Goal: Task Accomplishment & Management: Use online tool/utility

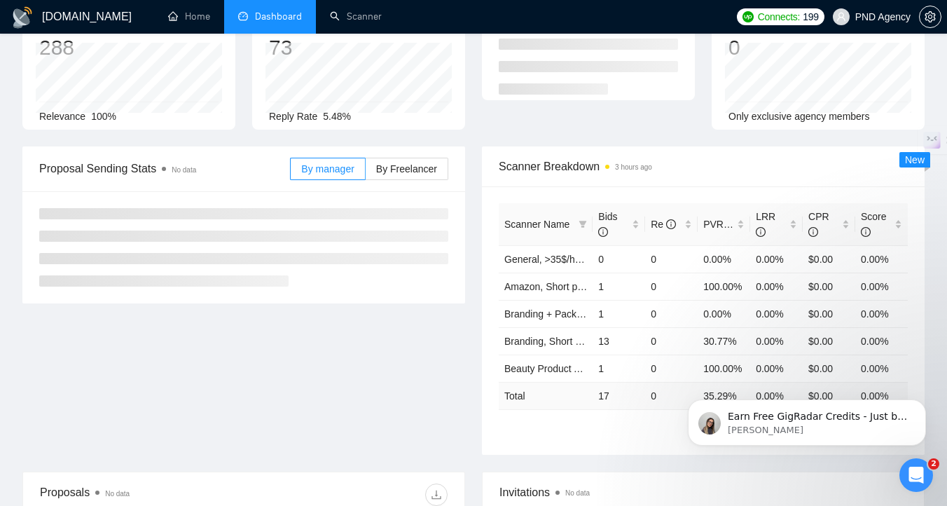
scroll to position [240, 0]
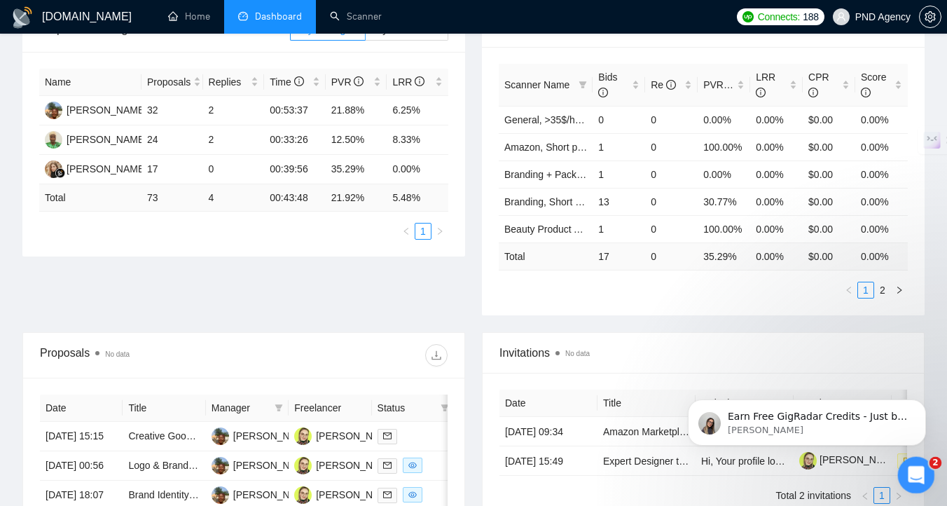
click at [913, 486] on div "Відкрити програму для спілкування Intercom" at bounding box center [914, 473] width 46 height 46
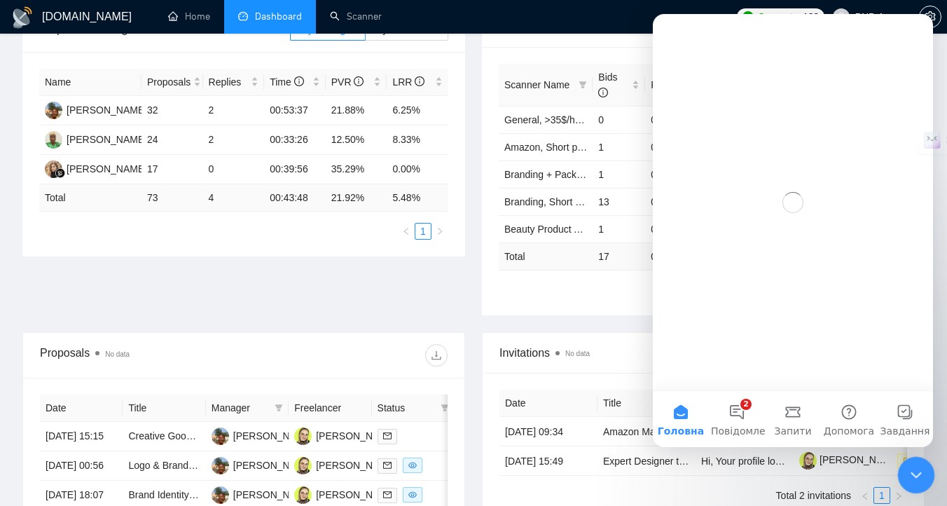
scroll to position [0, 0]
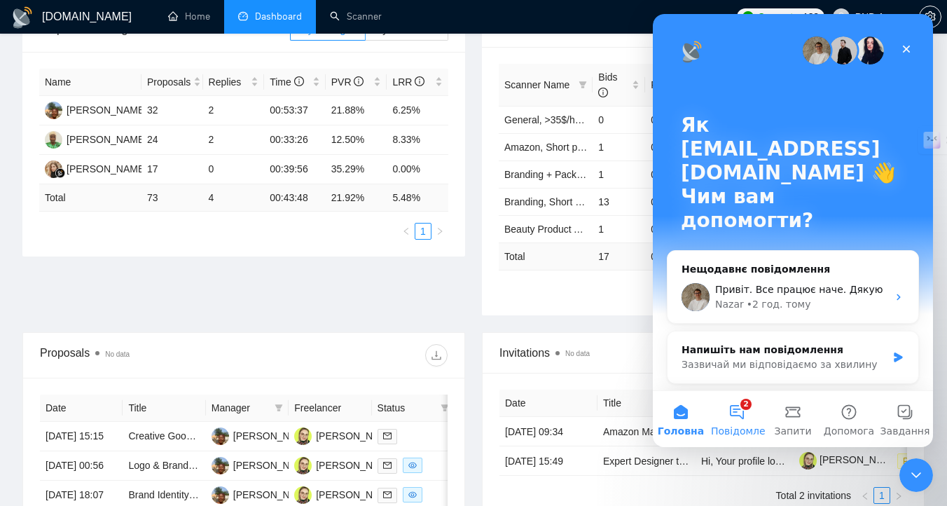
click at [726, 426] on span "Повідомлення" at bounding box center [747, 431] width 73 height 10
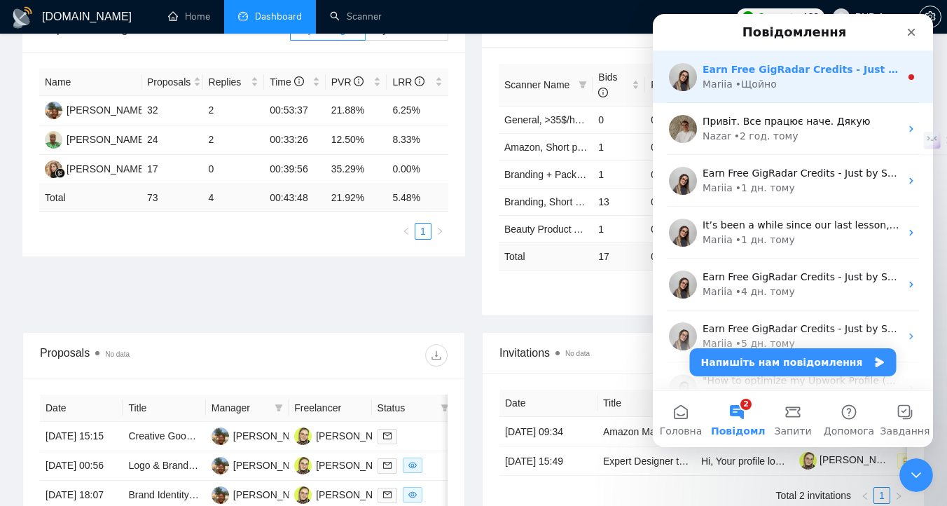
click at [791, 78] on div "Mariia • Щойно" at bounding box center [802, 84] width 198 height 15
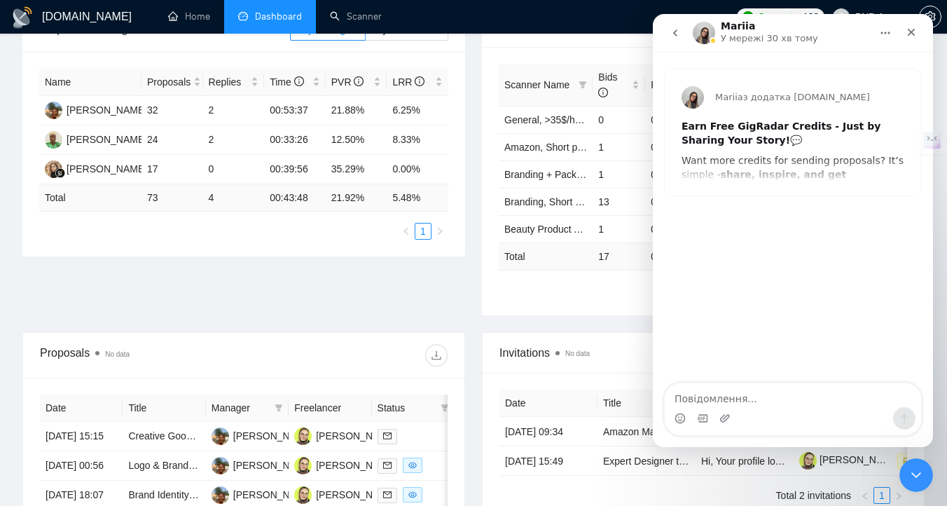
click at [673, 36] on icon "go back" at bounding box center [675, 32] width 11 height 11
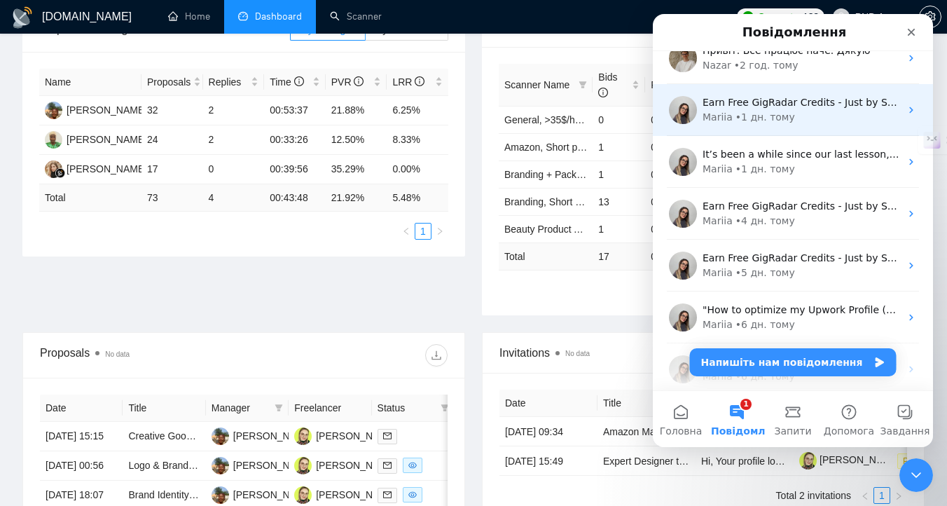
scroll to position [235, 0]
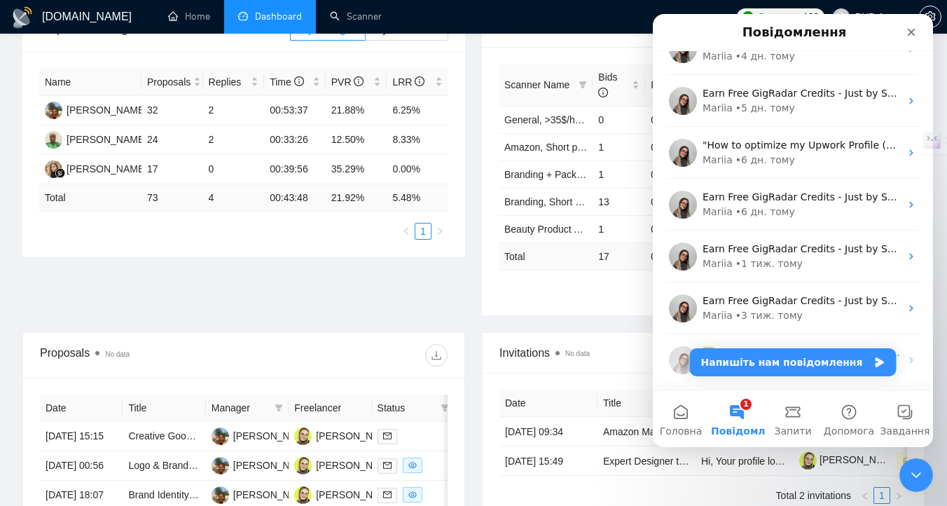
click at [738, 419] on button "1 Повідомлення" at bounding box center [737, 419] width 56 height 56
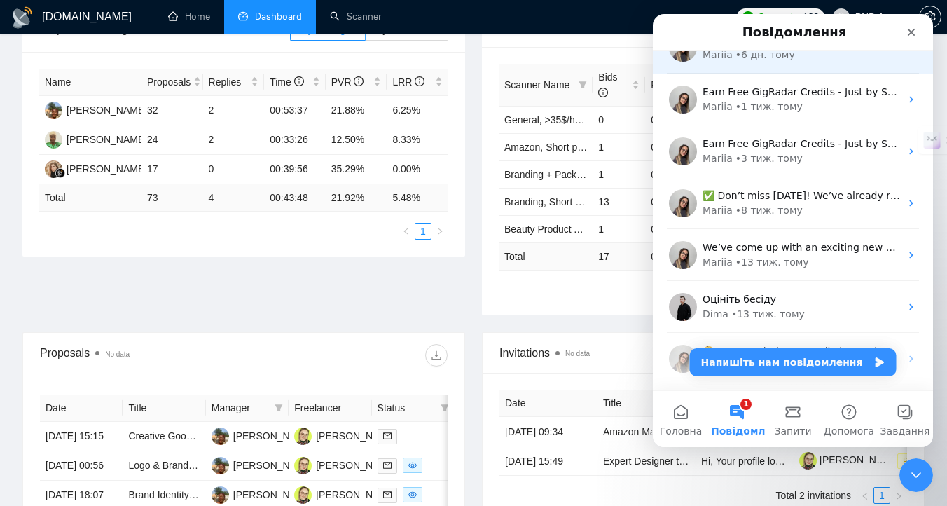
scroll to position [0, 0]
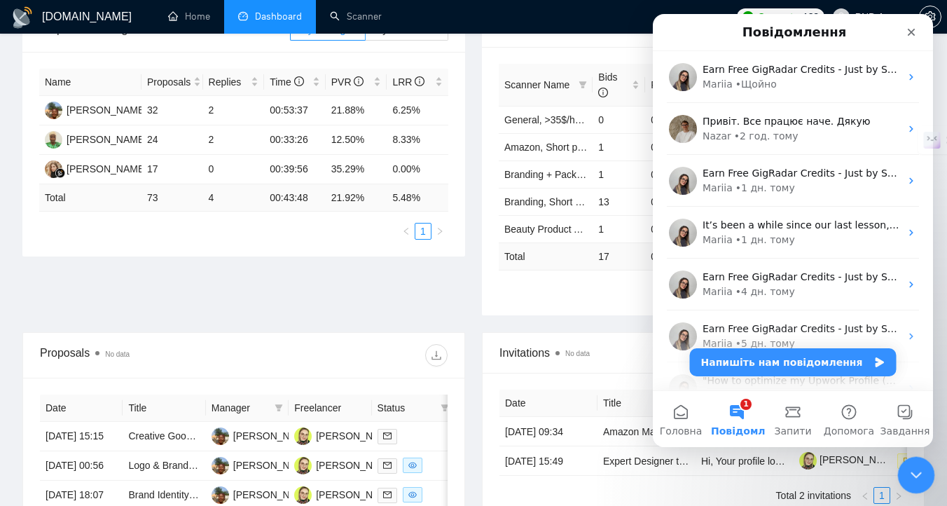
click at [921, 478] on icon "Закрити програму для спілкування Intercom" at bounding box center [914, 473] width 17 height 17
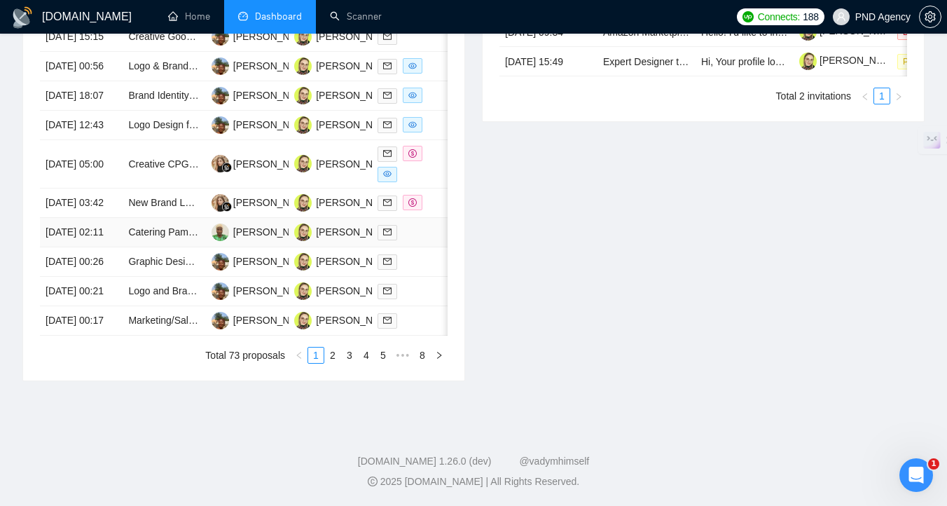
scroll to position [645, 0]
click at [407, 182] on div at bounding box center [413, 164] width 71 height 36
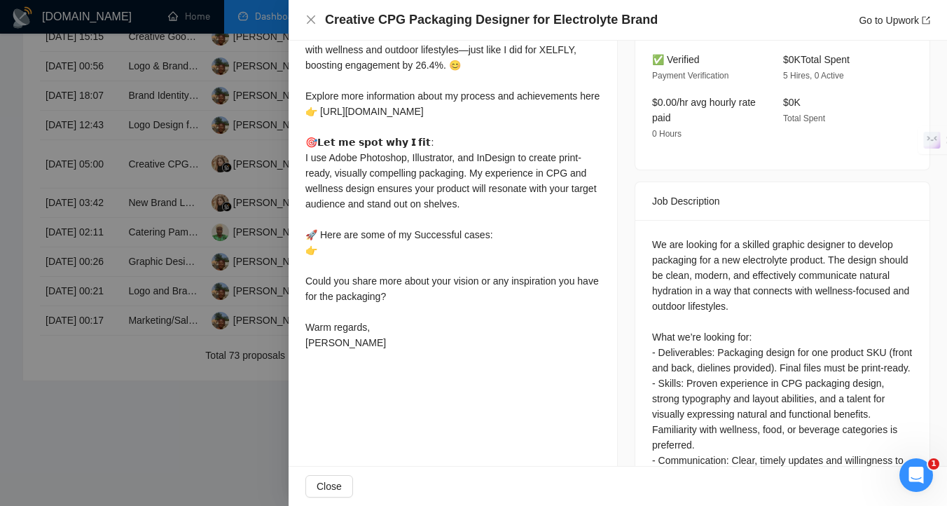
scroll to position [500, 0]
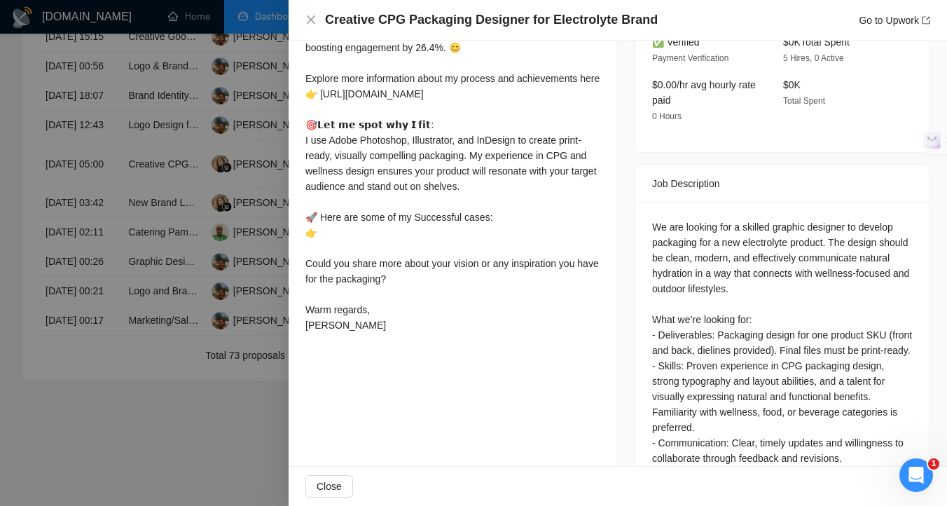
click at [197, 312] on div at bounding box center [473, 253] width 947 height 506
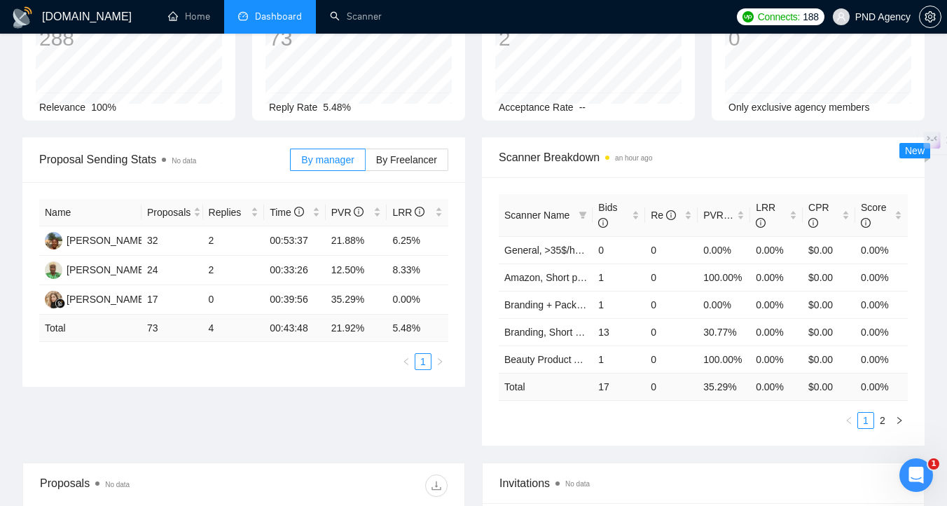
scroll to position [0, 0]
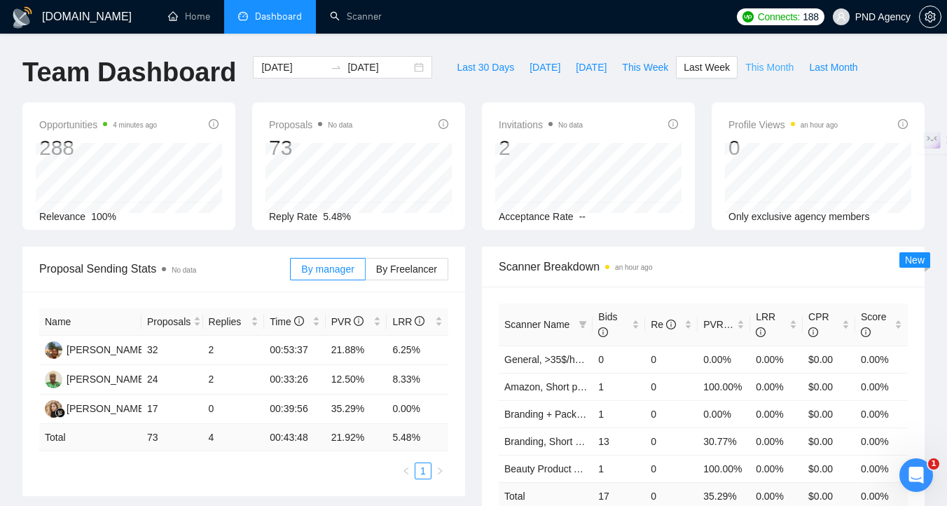
click at [780, 69] on span "This Month" at bounding box center [769, 67] width 48 height 15
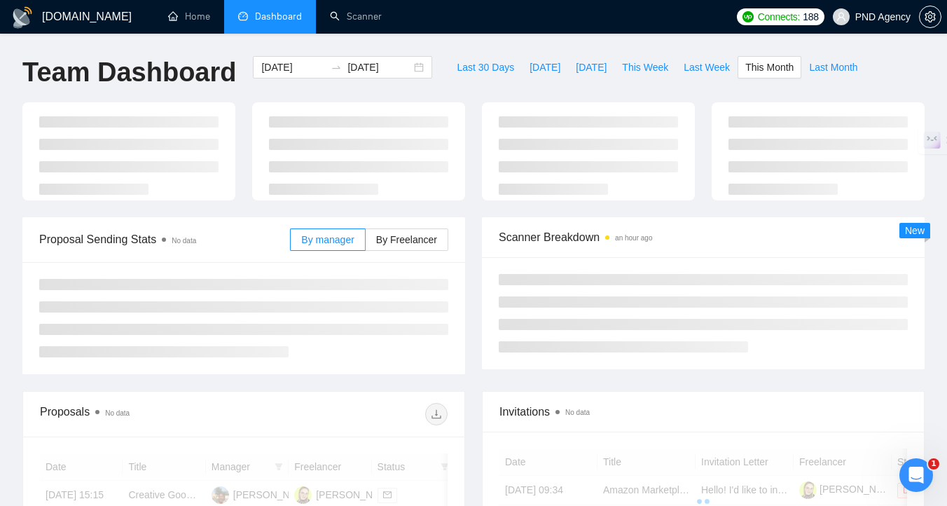
type input "2025-08-01"
type input "2025-08-31"
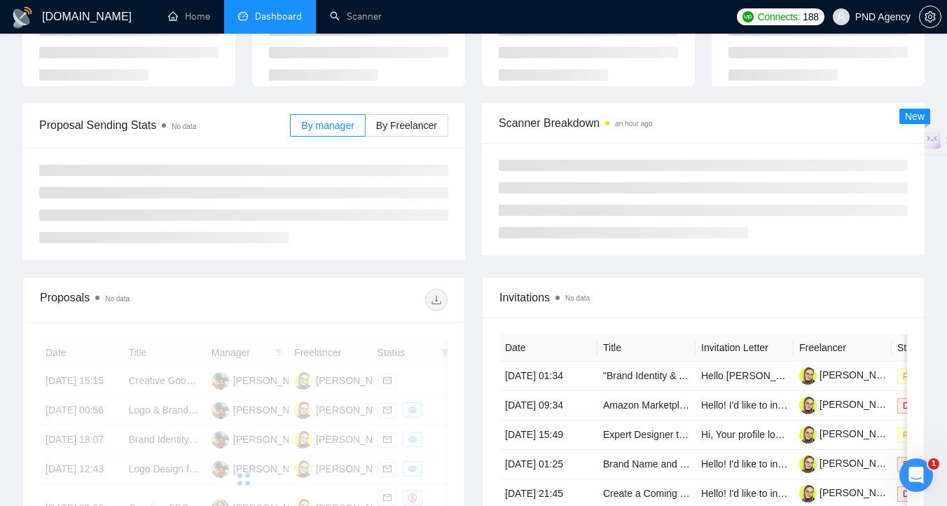
scroll to position [57, 0]
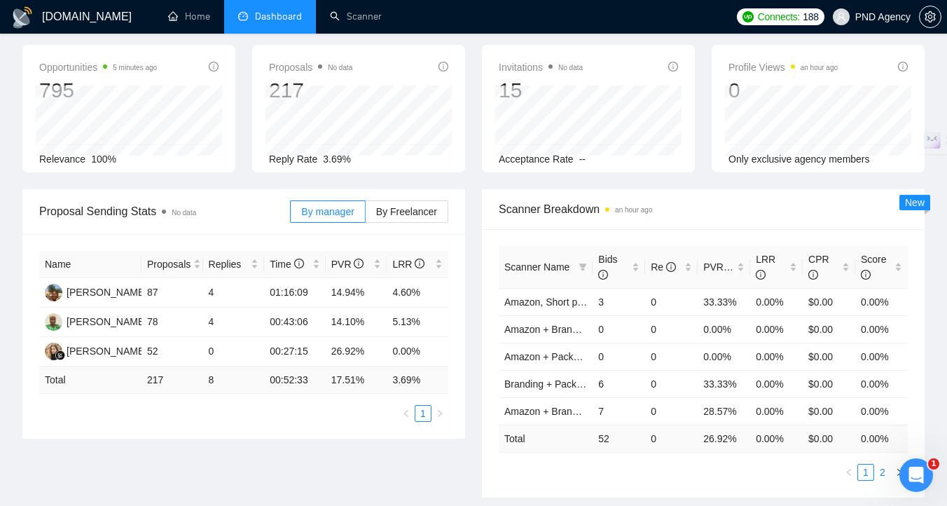
click at [880, 472] on link "2" at bounding box center [882, 472] width 15 height 15
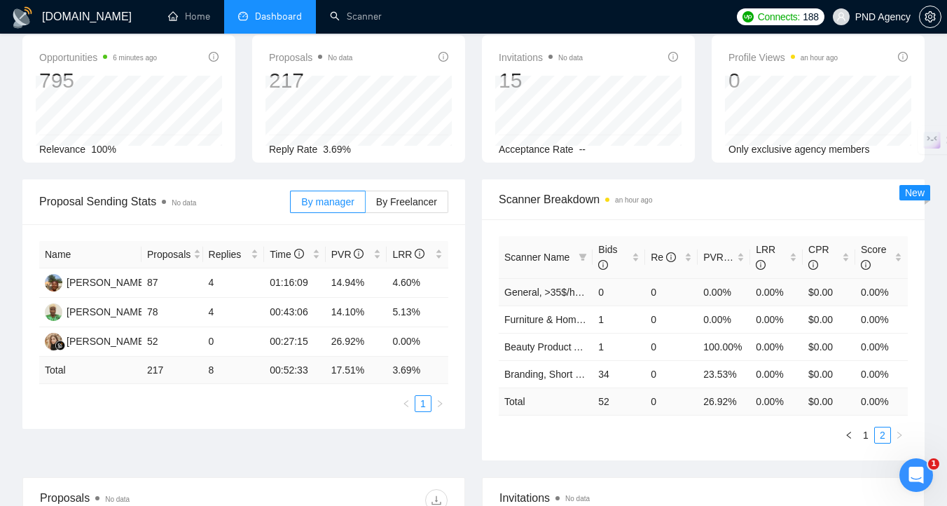
scroll to position [69, 0]
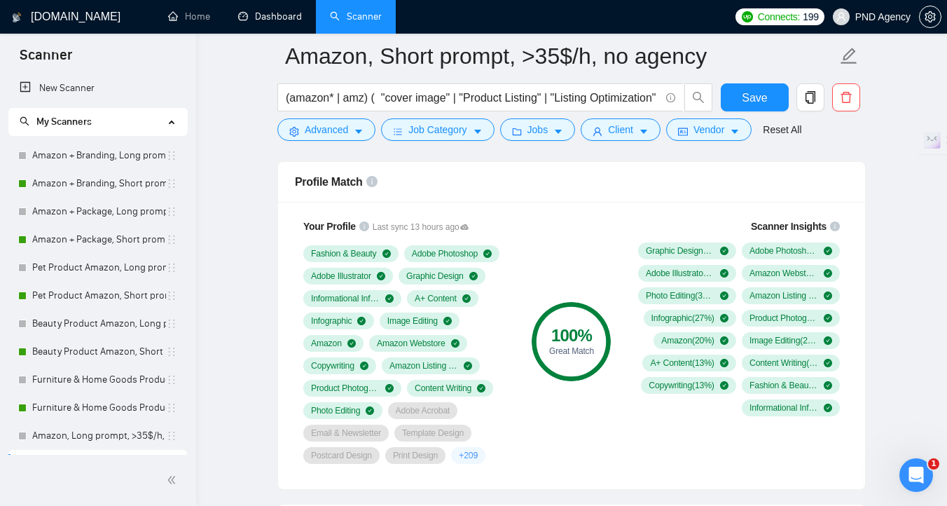
scroll to position [315, 0]
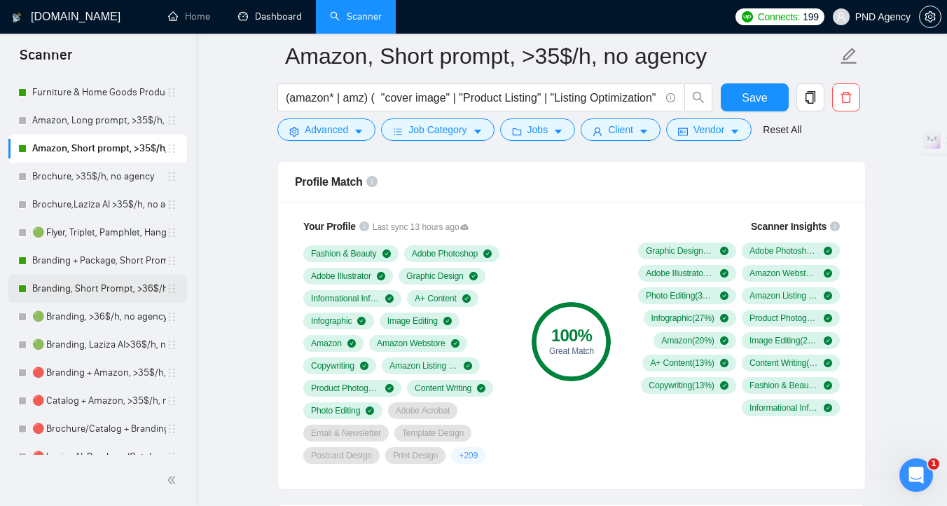
click at [87, 297] on link "Branding, Short Prompt, >36$/h, no agency" at bounding box center [99, 289] width 134 height 28
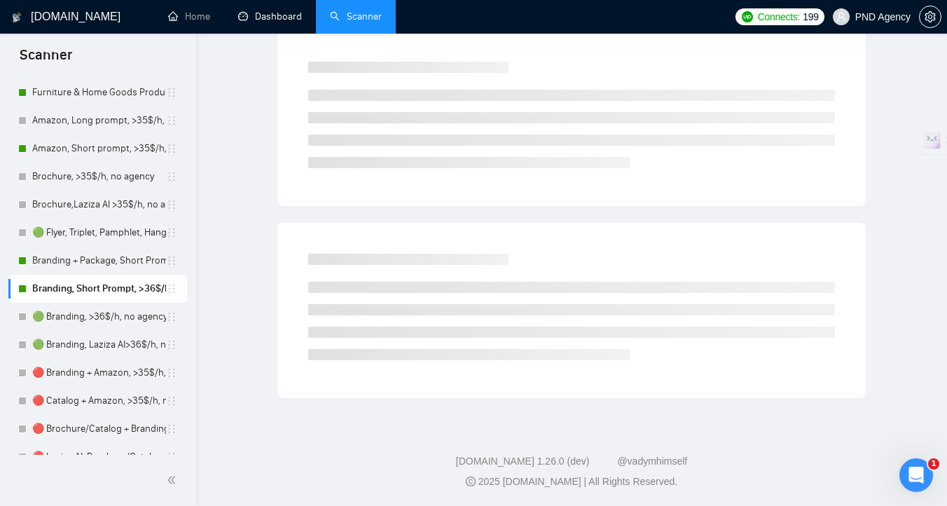
scroll to position [6, 0]
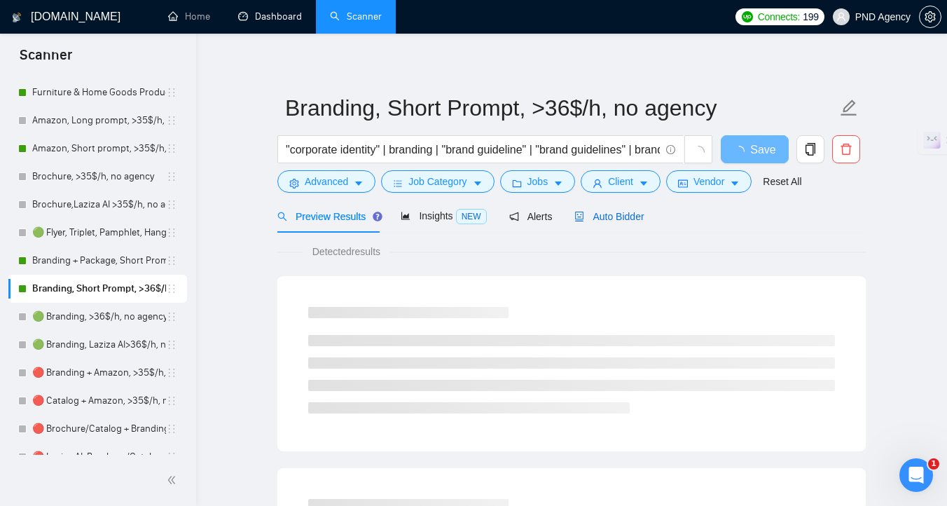
click at [591, 219] on span "Auto Bidder" at bounding box center [609, 216] width 69 height 11
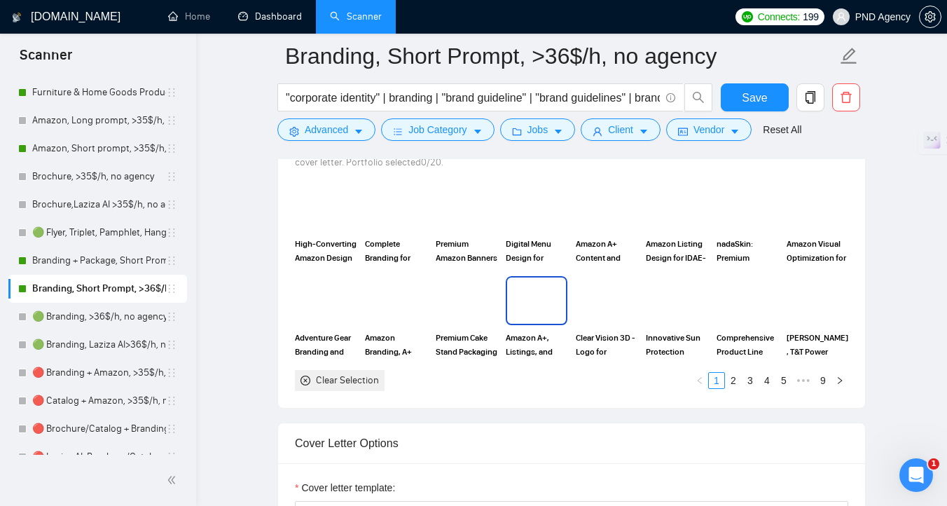
scroll to position [1311, 0]
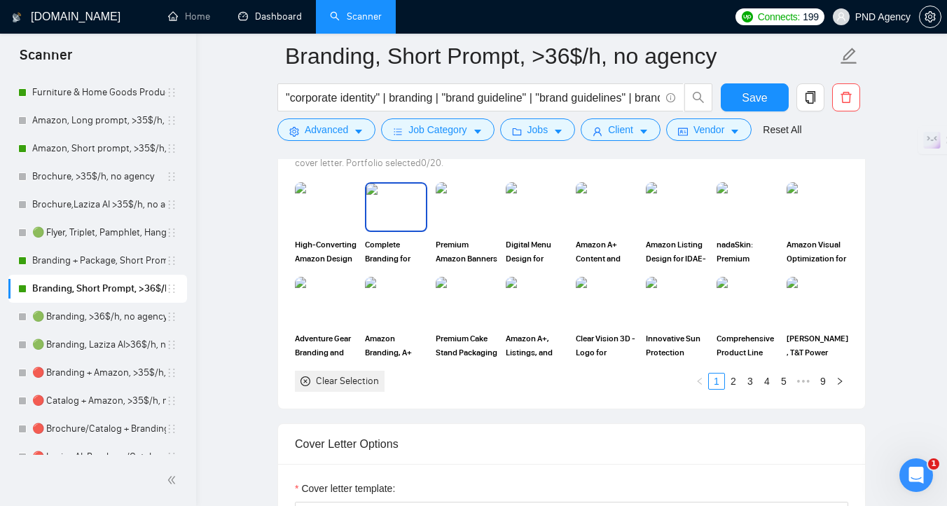
click at [410, 205] on img at bounding box center [395, 207] width 59 height 46
click at [750, 212] on img at bounding box center [747, 207] width 59 height 46
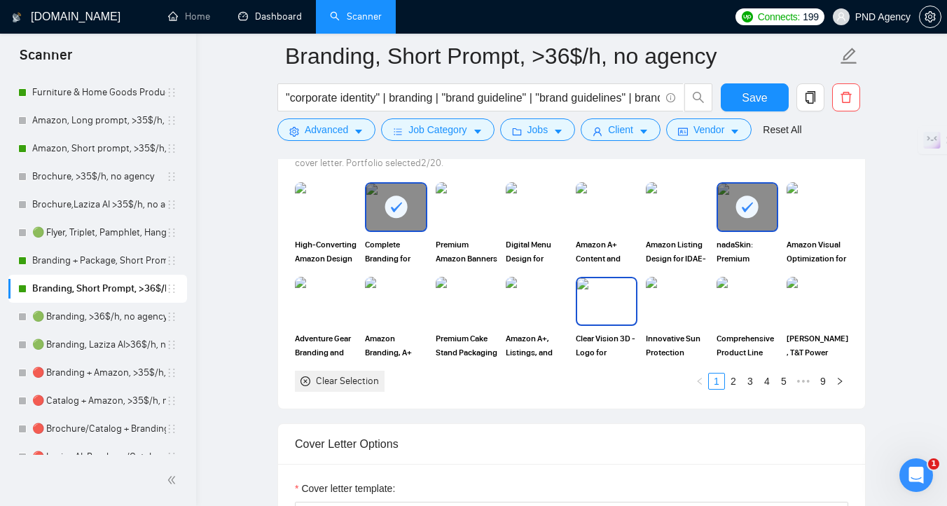
click at [609, 328] on div "Clear Vision 3D - Logo for Visualization Experts" at bounding box center [607, 318] width 62 height 83
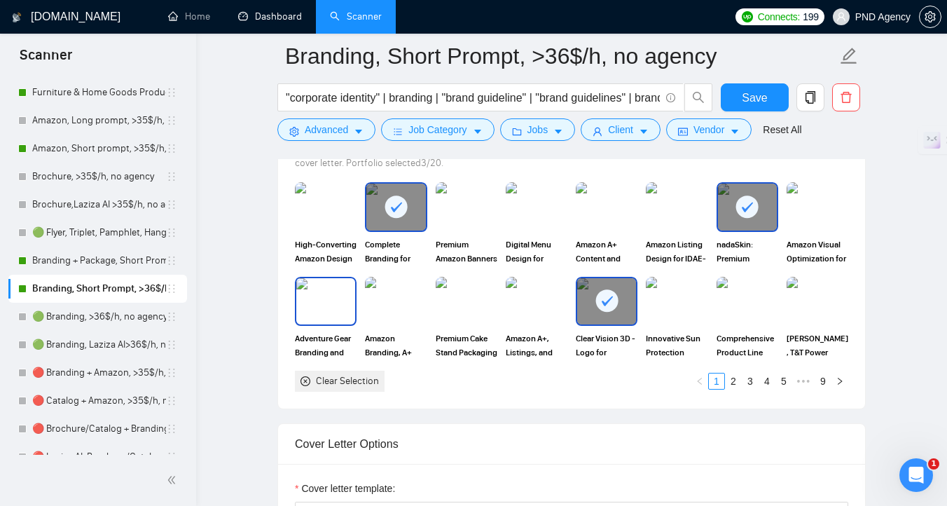
click at [336, 308] on img at bounding box center [325, 301] width 59 height 46
click at [734, 378] on link "2" at bounding box center [733, 380] width 15 height 15
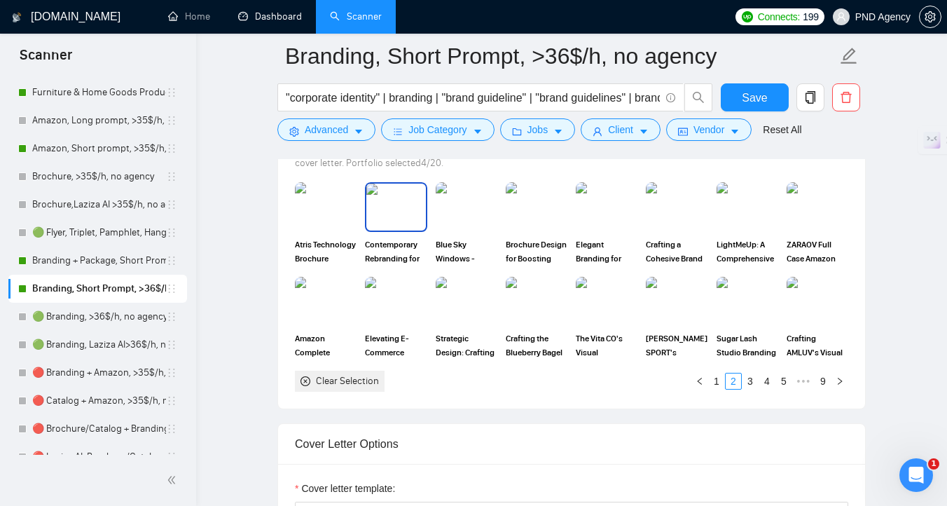
click at [406, 214] on img at bounding box center [395, 207] width 59 height 46
click at [614, 209] on img at bounding box center [606, 207] width 59 height 46
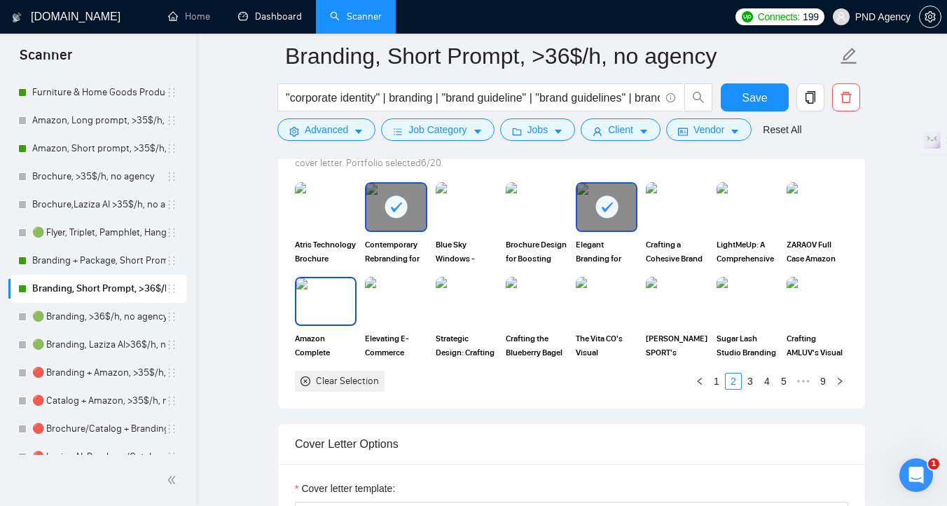
click at [309, 312] on img at bounding box center [325, 301] width 59 height 46
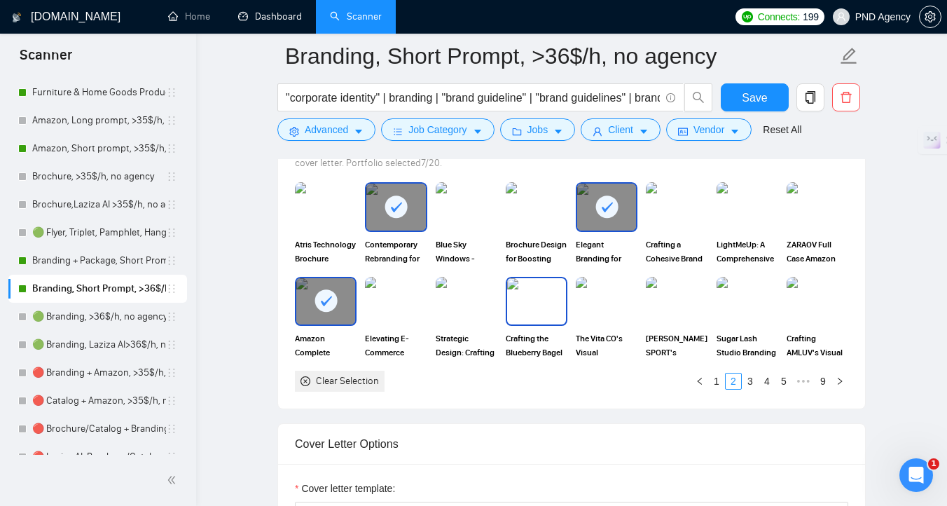
click at [540, 310] on img at bounding box center [536, 301] width 59 height 46
click at [613, 306] on img at bounding box center [606, 301] width 59 height 46
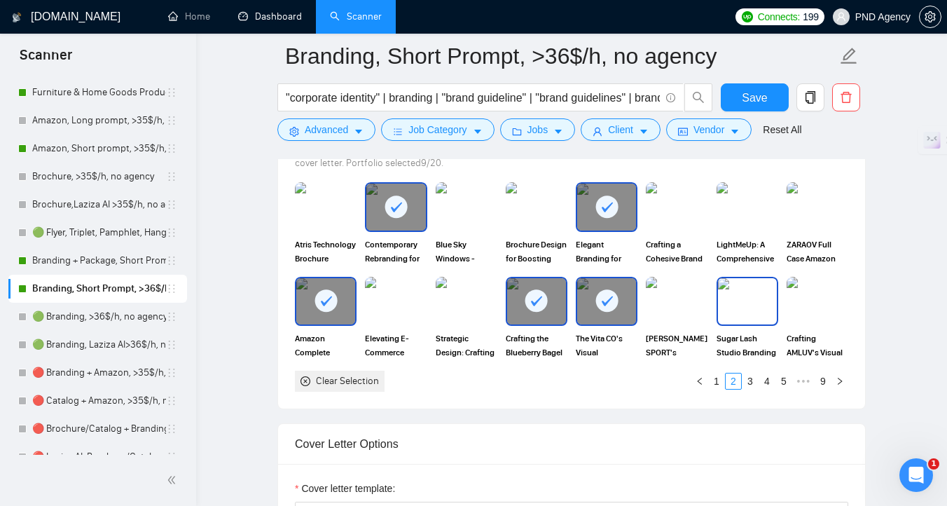
click at [737, 307] on img at bounding box center [747, 301] width 59 height 46
click at [745, 383] on link "3" at bounding box center [750, 380] width 15 height 15
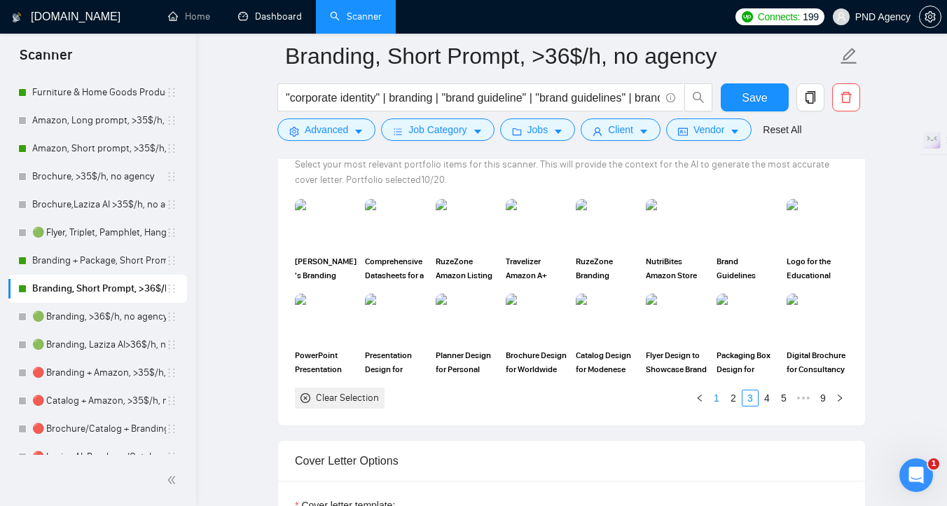
scroll to position [1295, 0]
click at [334, 221] on img at bounding box center [325, 223] width 59 height 46
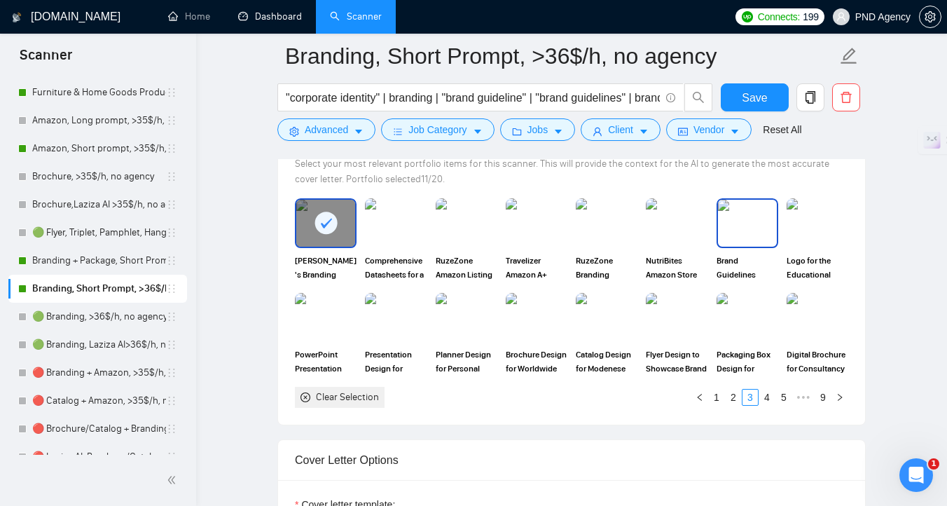
click at [750, 215] on img at bounding box center [747, 223] width 59 height 46
click at [770, 399] on link "4" at bounding box center [766, 397] width 15 height 15
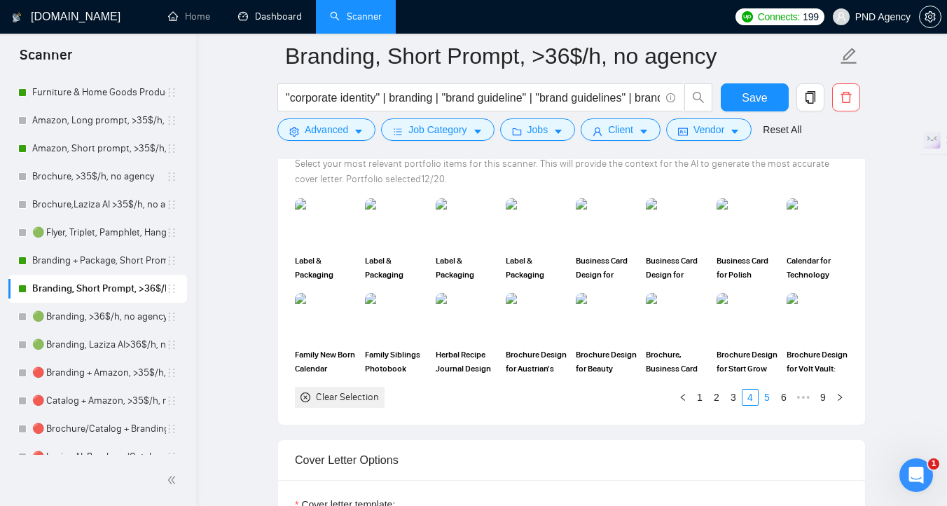
click at [769, 396] on link "5" at bounding box center [766, 397] width 15 height 15
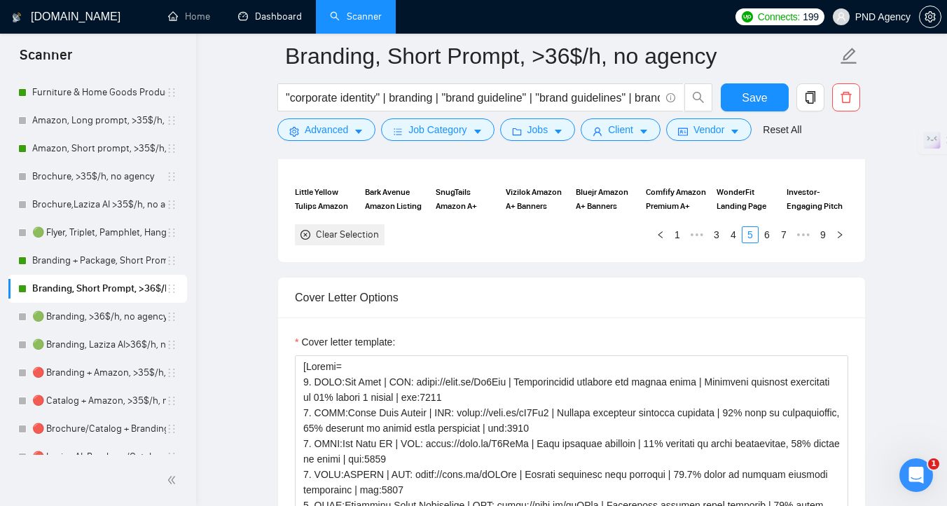
scroll to position [1404, 0]
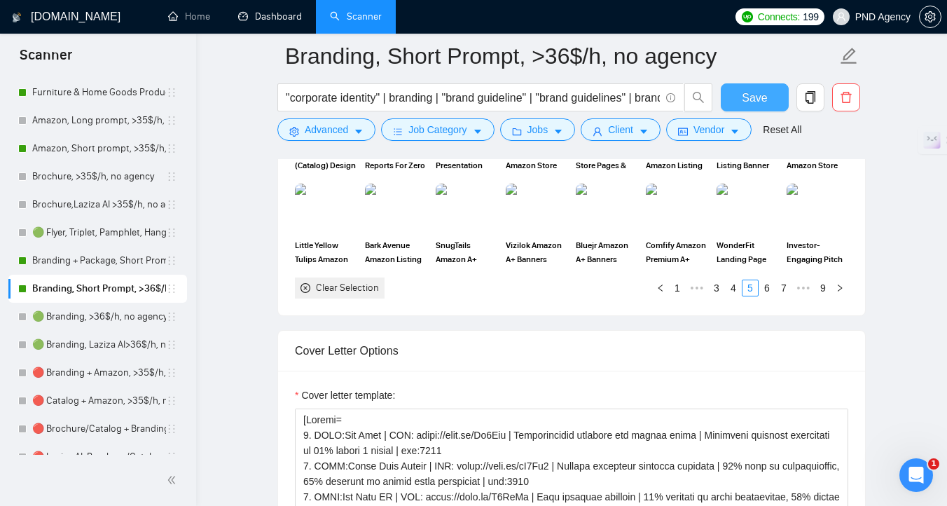
click at [745, 90] on span "Save" at bounding box center [754, 98] width 25 height 18
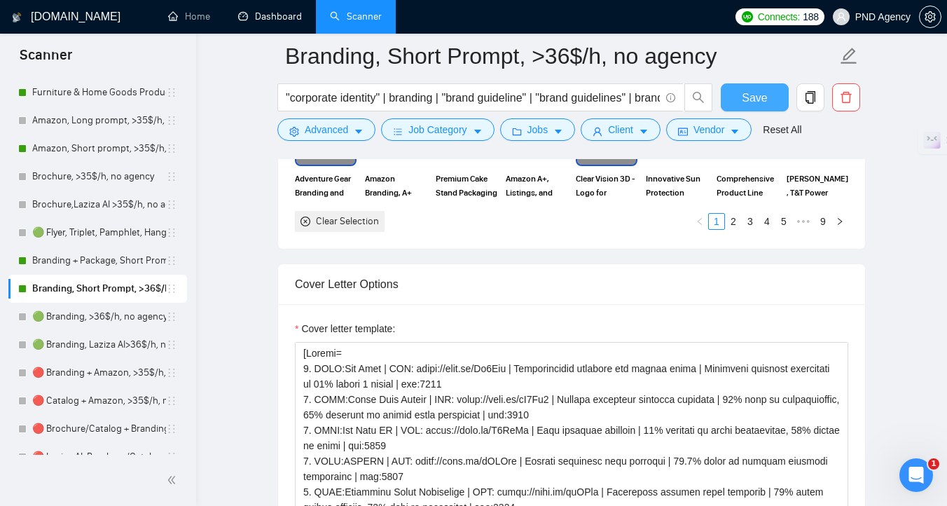
scroll to position [1494, 0]
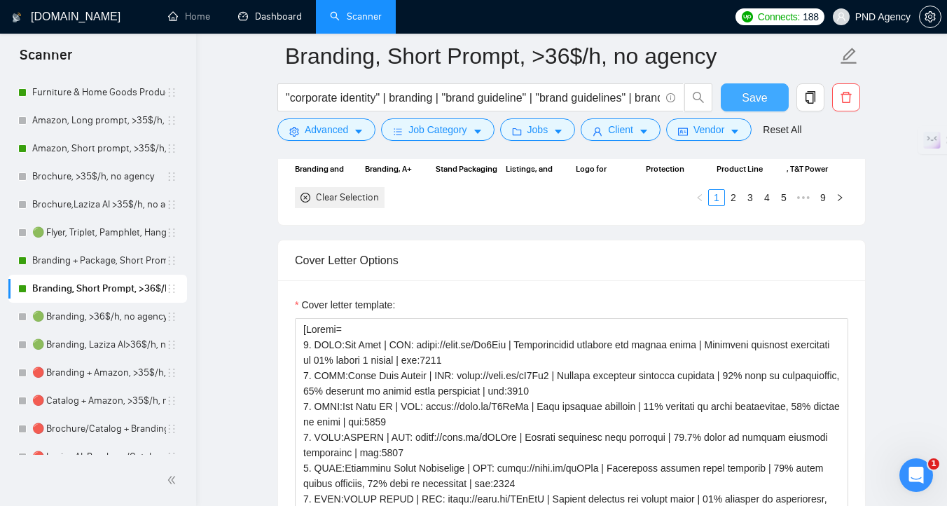
click at [748, 99] on span "Save" at bounding box center [754, 98] width 25 height 18
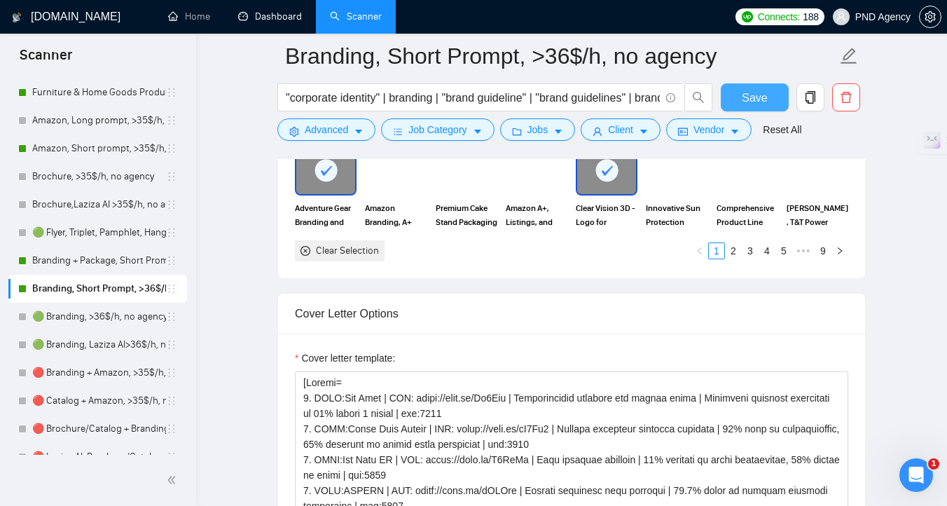
scroll to position [1335, 0]
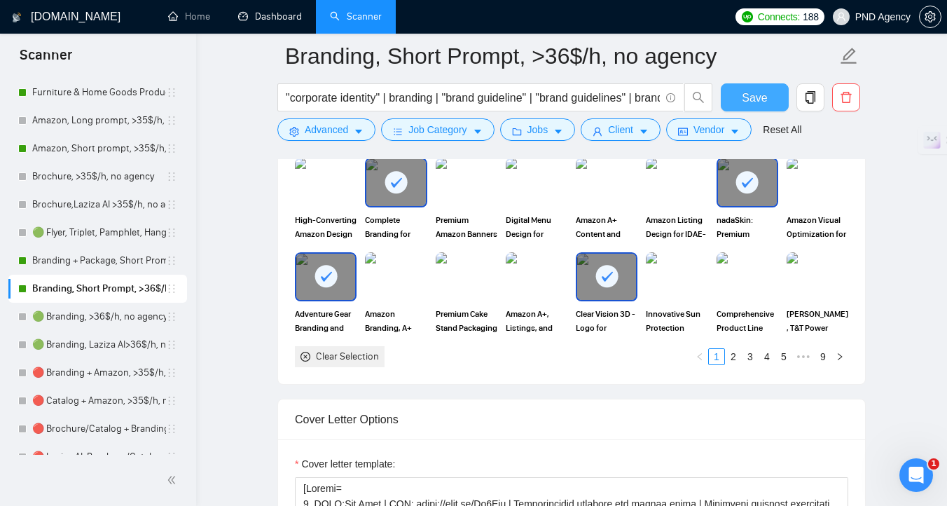
click at [748, 98] on span "Save" at bounding box center [754, 98] width 25 height 18
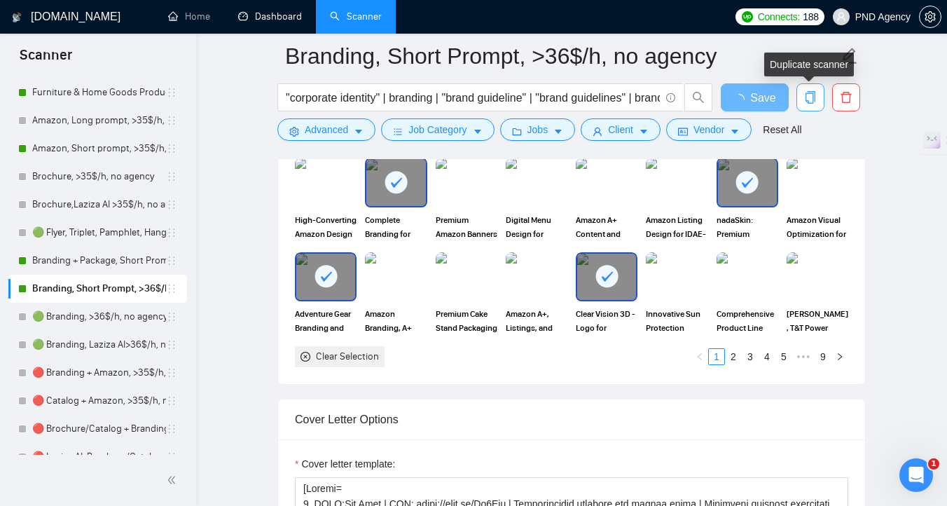
click at [804, 105] on button "button" at bounding box center [811, 97] width 28 height 28
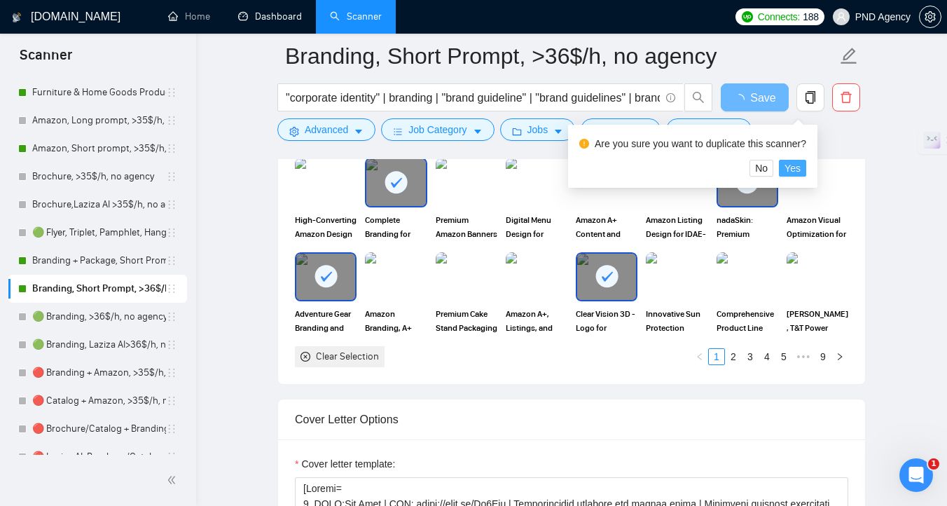
click at [801, 163] on span "Yes" at bounding box center [793, 167] width 16 height 15
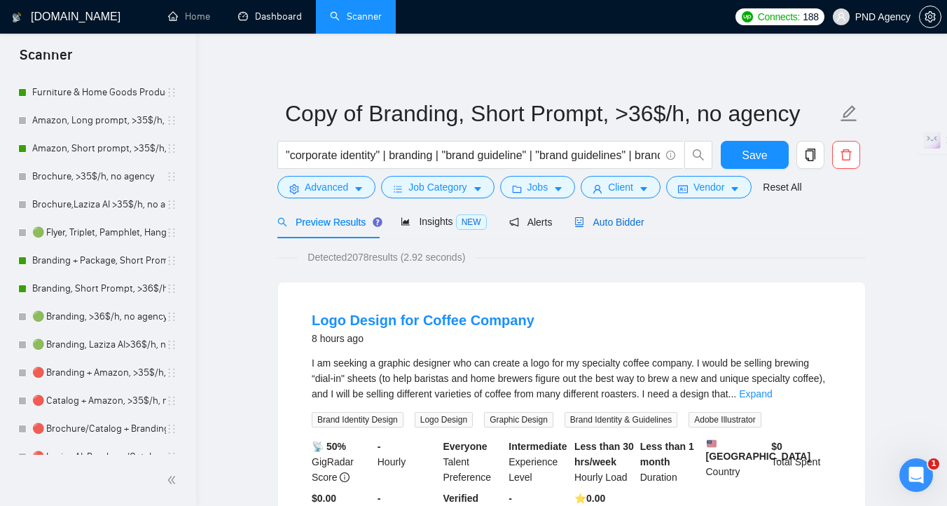
click at [598, 221] on span "Auto Bidder" at bounding box center [609, 221] width 69 height 11
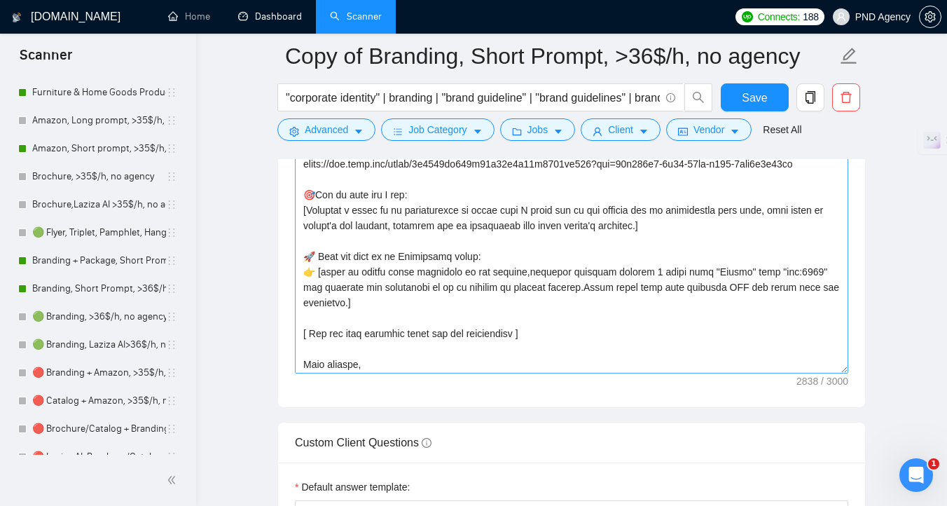
scroll to position [432, 0]
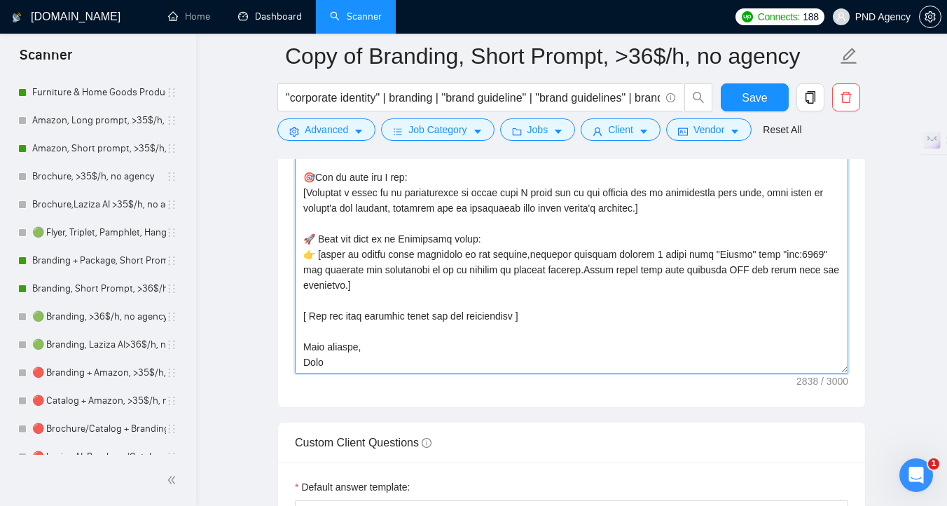
click at [564, 303] on textarea "Cover letter template:" at bounding box center [572, 215] width 554 height 315
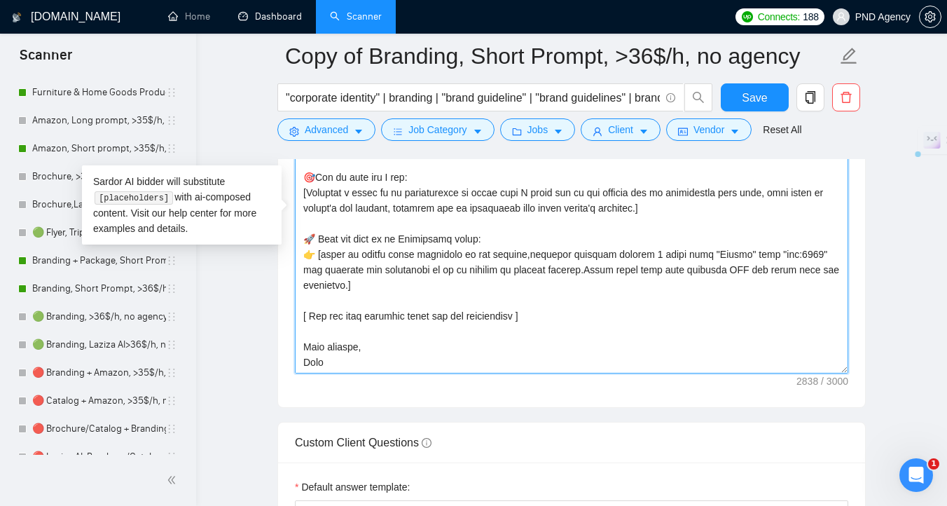
paste textarea "Lor ipsumdo sitametc, adipis elit seddoeius temp incidid utla, etdol magnaa eni…"
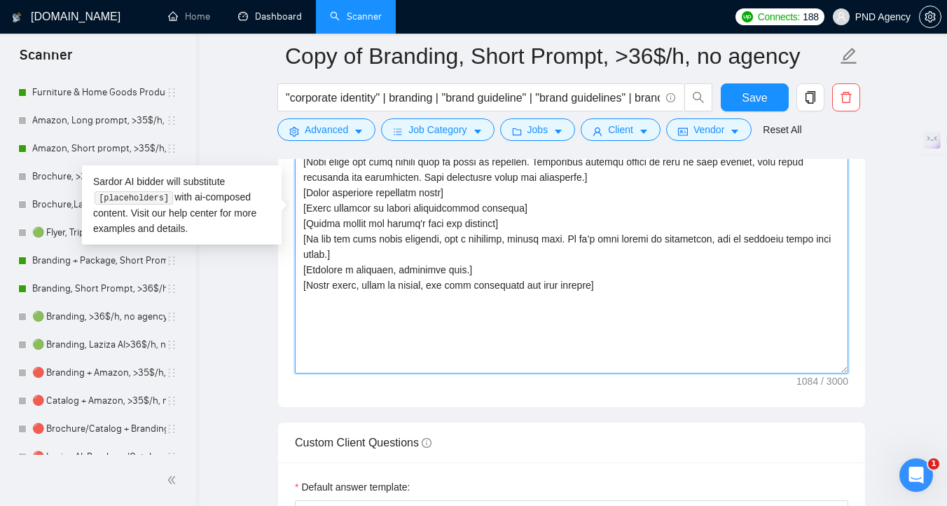
scroll to position [0, 0]
paste textarea "Hi, [use the client’s name if it’s mentioned in the description, if none or com…"
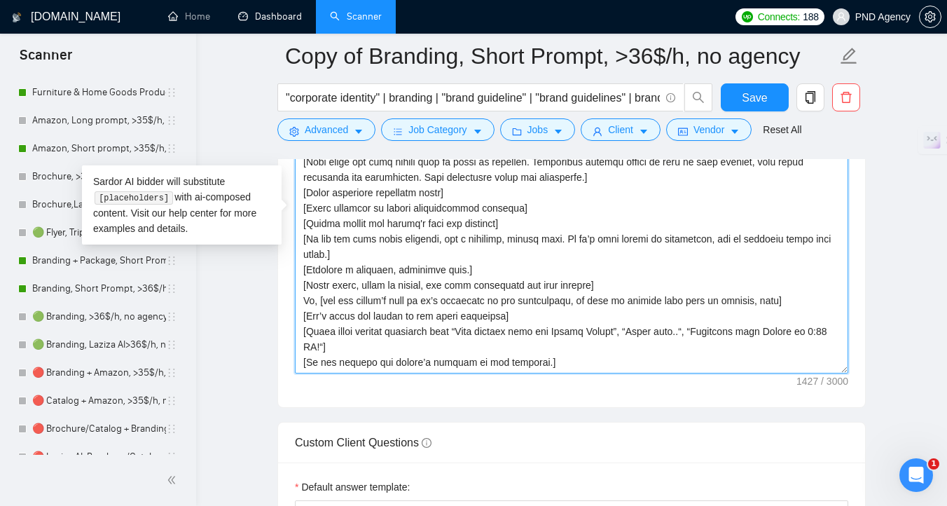
scroll to position [26, 0]
paste textarea "[Lorem i dolorsit ametcon/adip elit sedd eius 225 tempo inc utlabo etdolore, ma…"
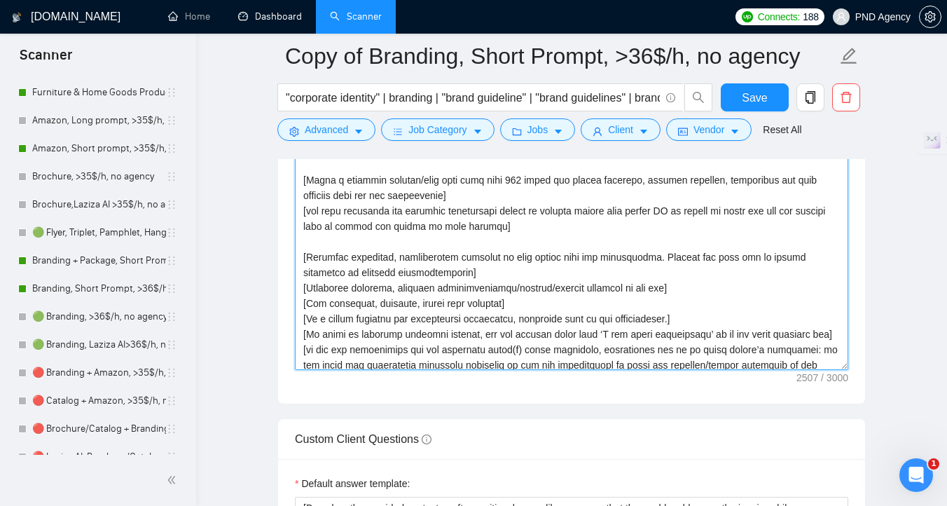
scroll to position [247, 0]
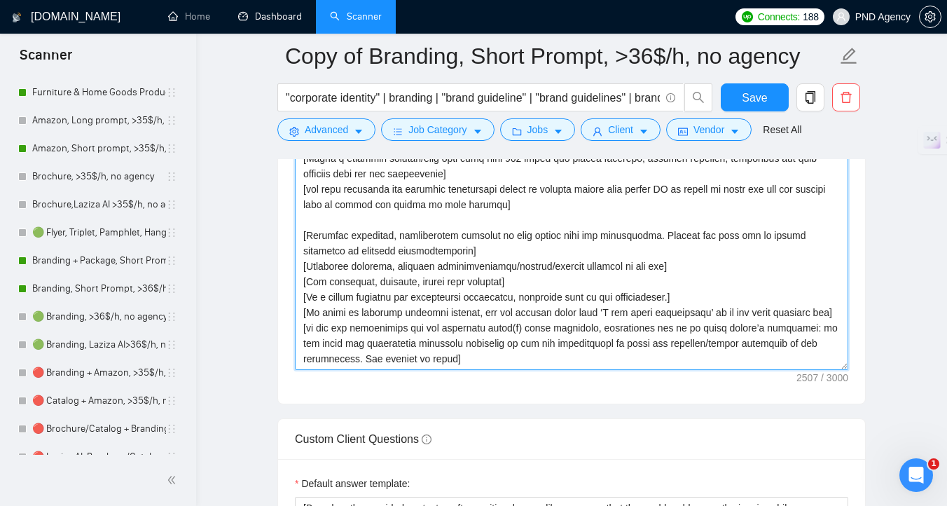
click at [502, 352] on textarea "Cover letter template:" at bounding box center [572, 212] width 554 height 315
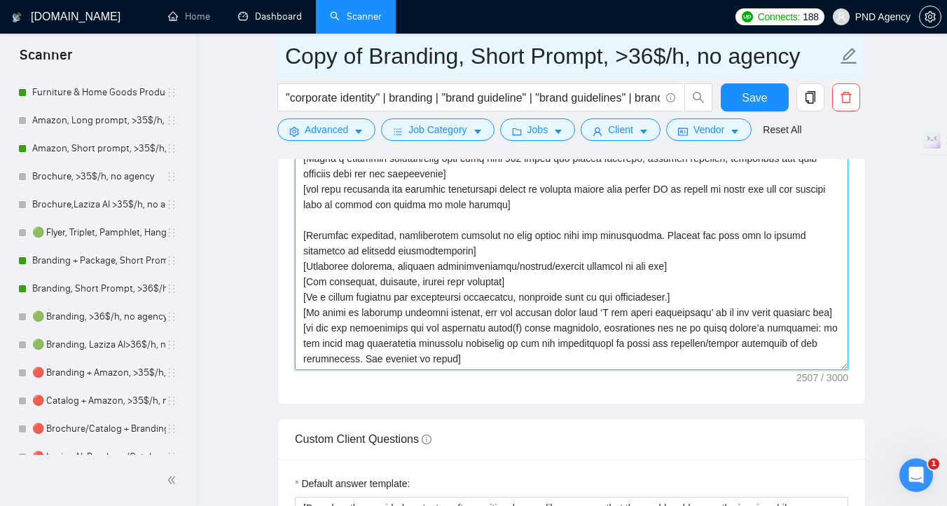
scroll to position [257, 0]
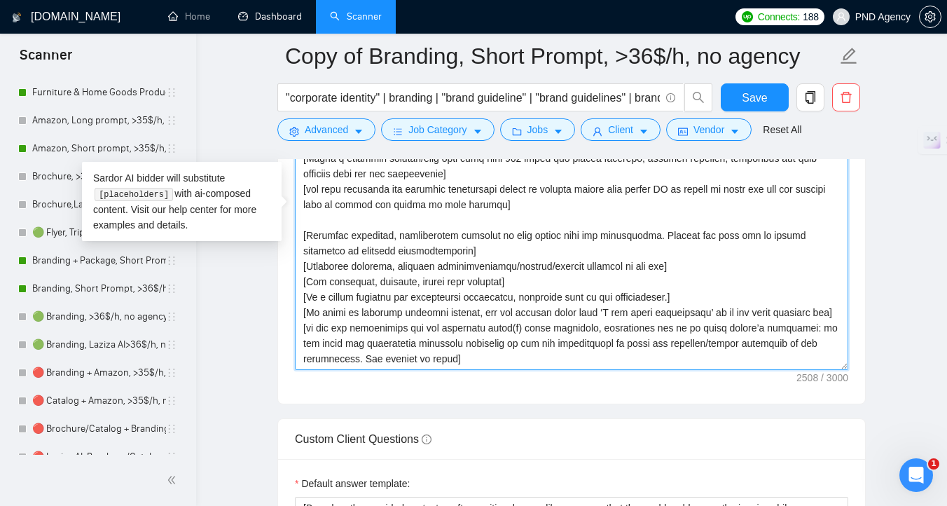
paste textarea
type textarea "[Lor ipsumdo sitametc, adipis elit seddoeius temp incidid utla, etdol magnaa en…"
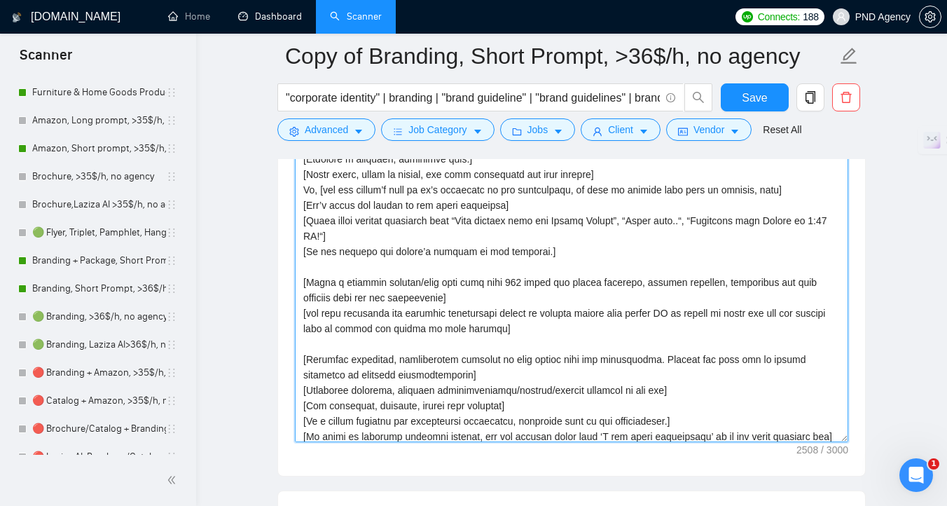
scroll to position [262, 0]
